Goal: Navigation & Orientation: Find specific page/section

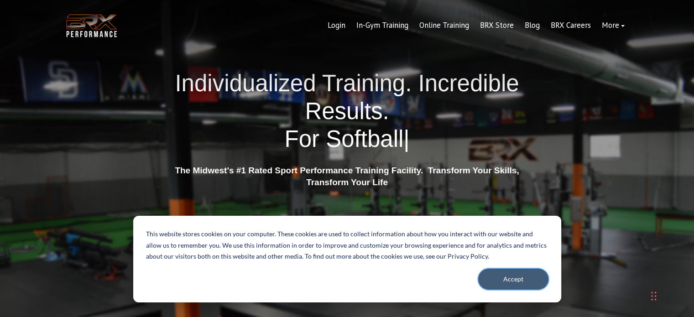
click at [506, 282] on button "Accept" at bounding box center [513, 279] width 70 height 21
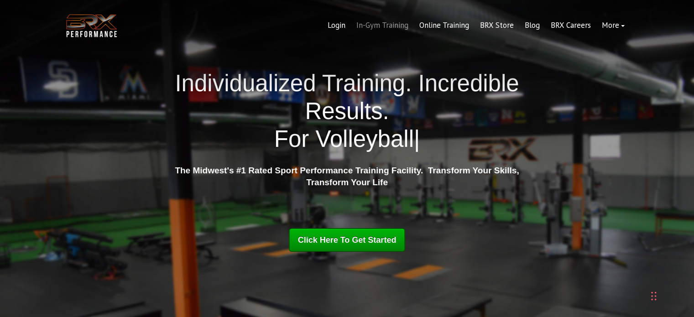
click at [380, 26] on link "In-Gym Training" at bounding box center [382, 26] width 63 height 22
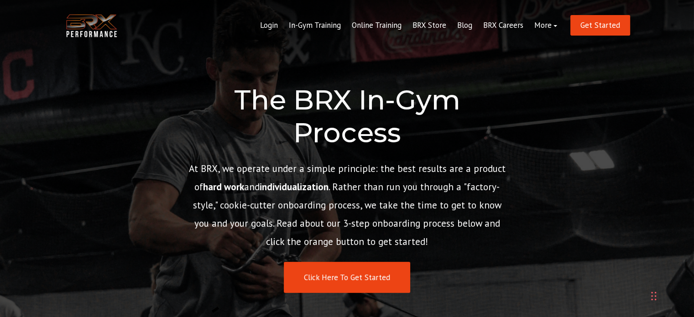
click at [93, 21] on img at bounding box center [91, 26] width 55 height 28
